Goal: Register for event/course

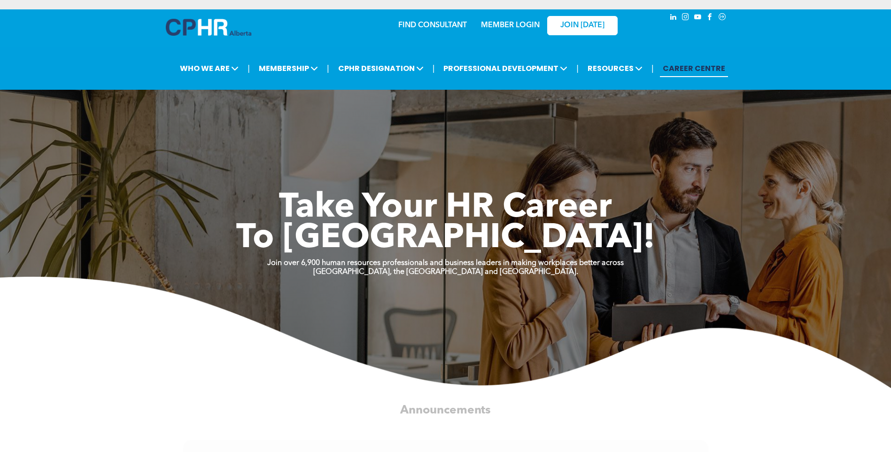
click at [510, 26] on link "MEMBER LOGIN" at bounding box center [510, 26] width 59 height 8
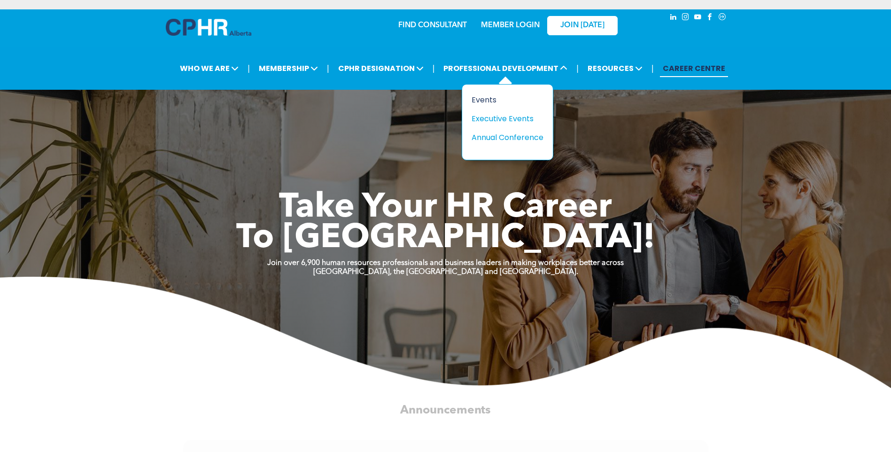
click at [488, 97] on div "Events" at bounding box center [504, 100] width 65 height 12
